Goal: Task Accomplishment & Management: Complete application form

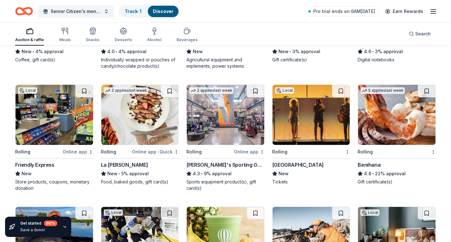
scroll to position [1357, 0]
click at [379, 174] on div "4.8 • 22% approval" at bounding box center [397, 174] width 78 height 8
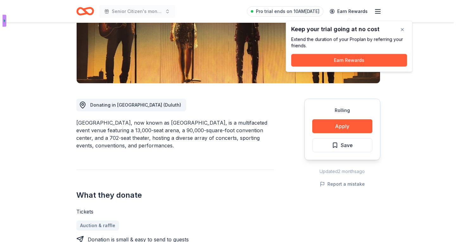
scroll to position [109, 0]
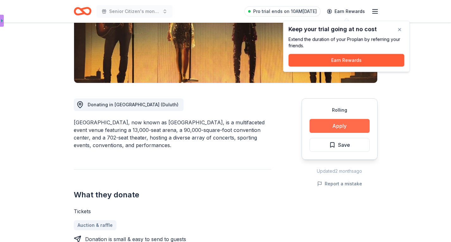
click at [344, 127] on button "Apply" at bounding box center [340, 126] width 60 height 14
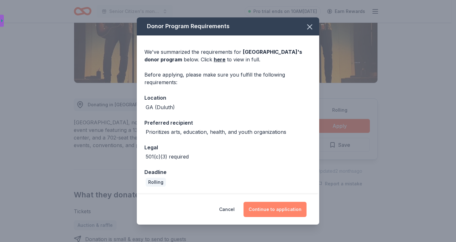
click at [272, 209] on button "Continue to application" at bounding box center [274, 209] width 63 height 15
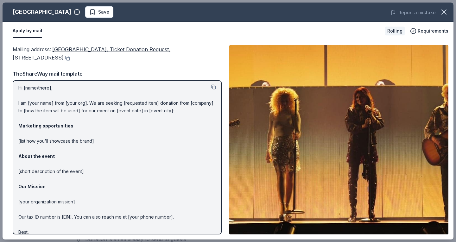
scroll to position [0, 0]
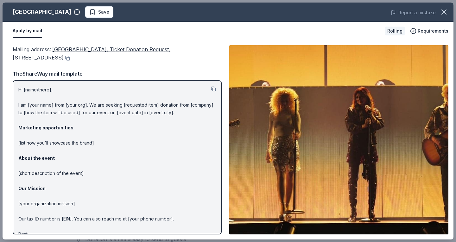
click at [185, 53] on div "Mailing address : Gwinnett Center, Ticket Donation Request, 6400 Sugarloaf Park…" at bounding box center [117, 53] width 209 height 17
click at [133, 48] on span "Gwinnett Center, Ticket Donation Request, 6400 Sugarloaf Parkway, Duluth, GA 30…" at bounding box center [92, 53] width 158 height 15
click at [64, 58] on button at bounding box center [67, 58] width 6 height 5
click at [311, 136] on img at bounding box center [338, 139] width 219 height 189
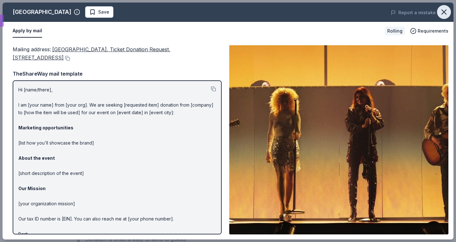
click at [444, 10] on icon "button" at bounding box center [443, 12] width 9 height 9
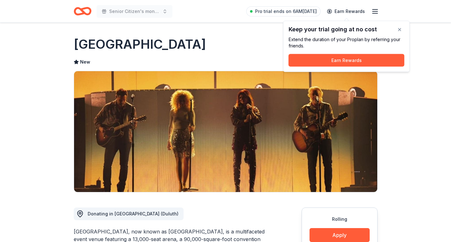
click at [111, 217] on div "Donating in GA (Duluth)" at bounding box center [133, 214] width 91 height 8
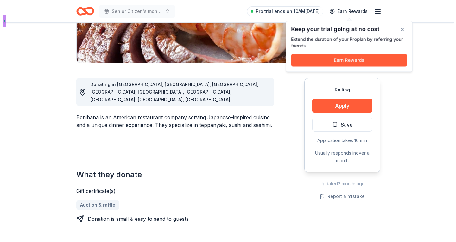
scroll to position [130, 0]
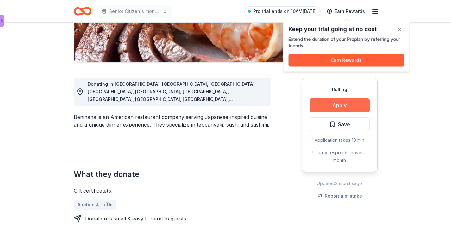
click at [344, 108] on button "Apply" at bounding box center [340, 105] width 60 height 14
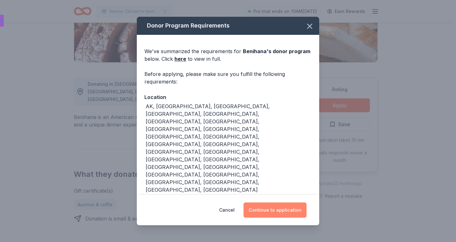
click at [271, 214] on button "Continue to application" at bounding box center [274, 210] width 63 height 15
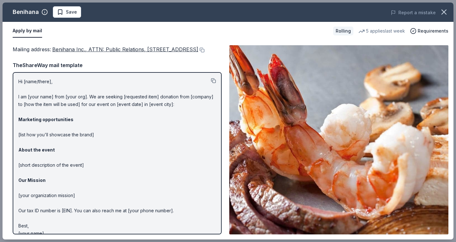
click at [211, 83] on button at bounding box center [213, 80] width 5 height 5
click at [422, 185] on img at bounding box center [338, 139] width 219 height 189
